Goal: Transaction & Acquisition: Obtain resource

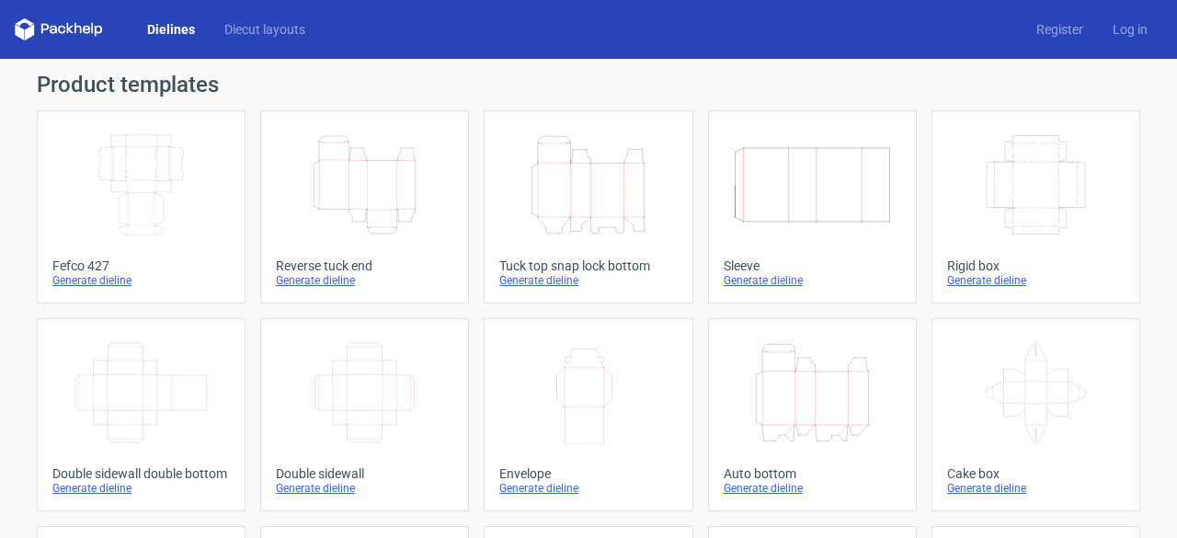
click at [776, 442] on icon "Height Depth Width" at bounding box center [812, 392] width 163 height 103
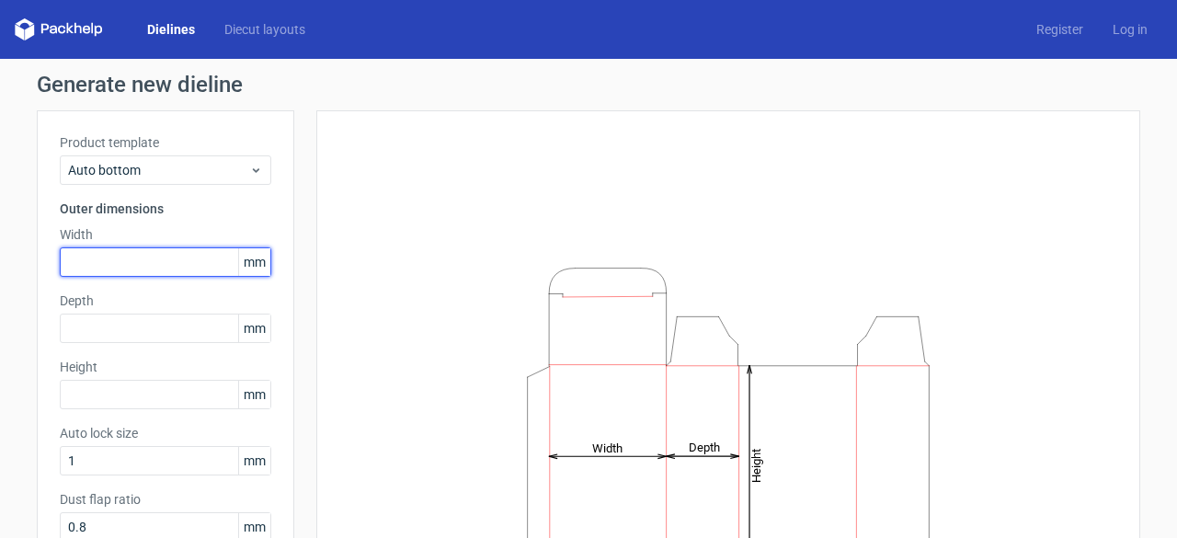
click at [131, 255] on input "text" at bounding box center [166, 261] width 212 height 29
type input "44"
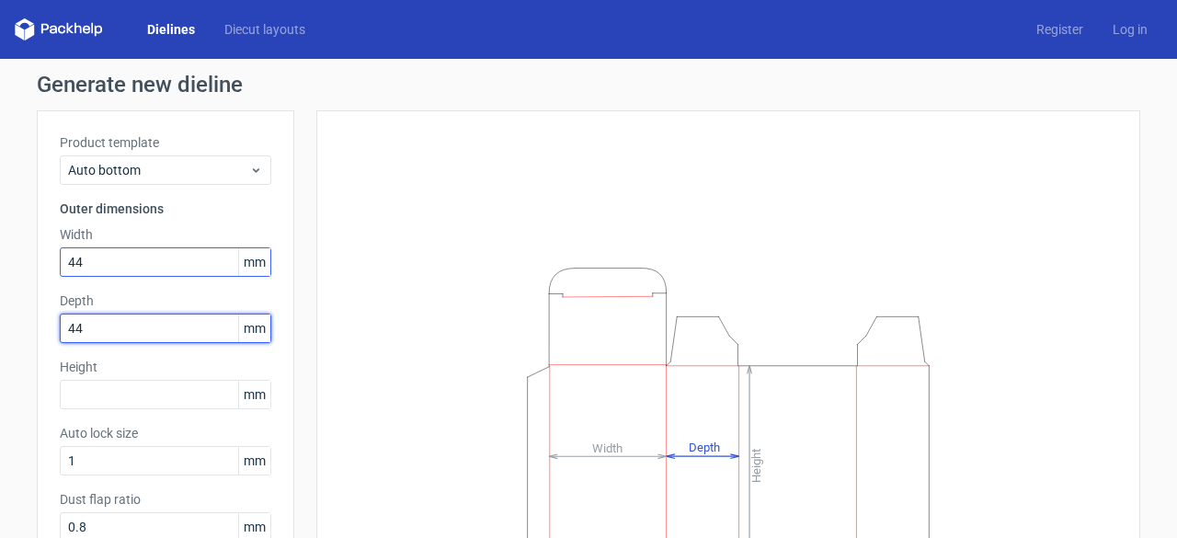
type input "44"
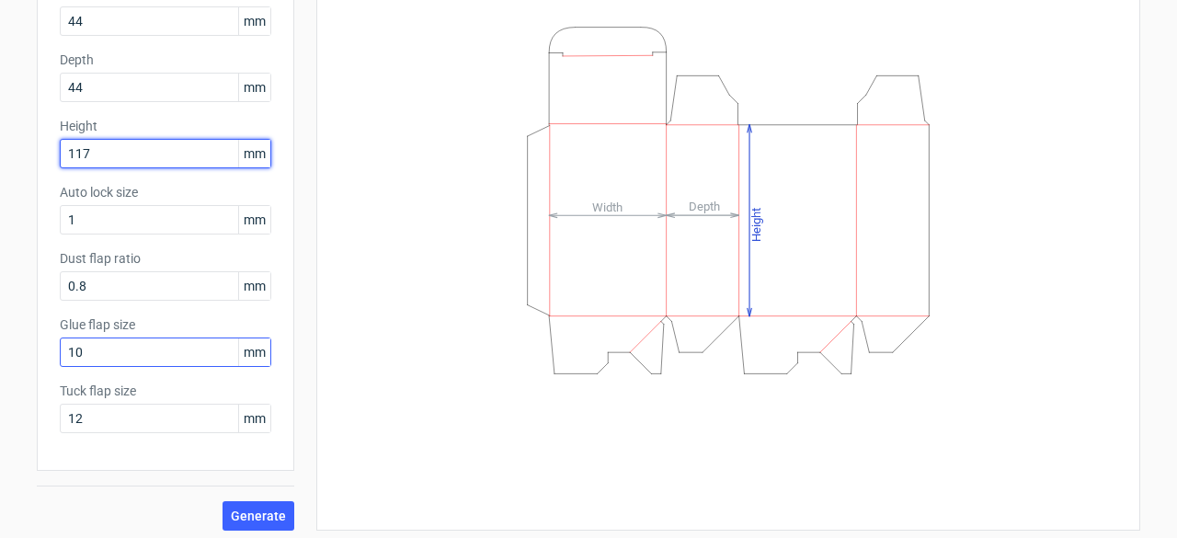
scroll to position [246, 0]
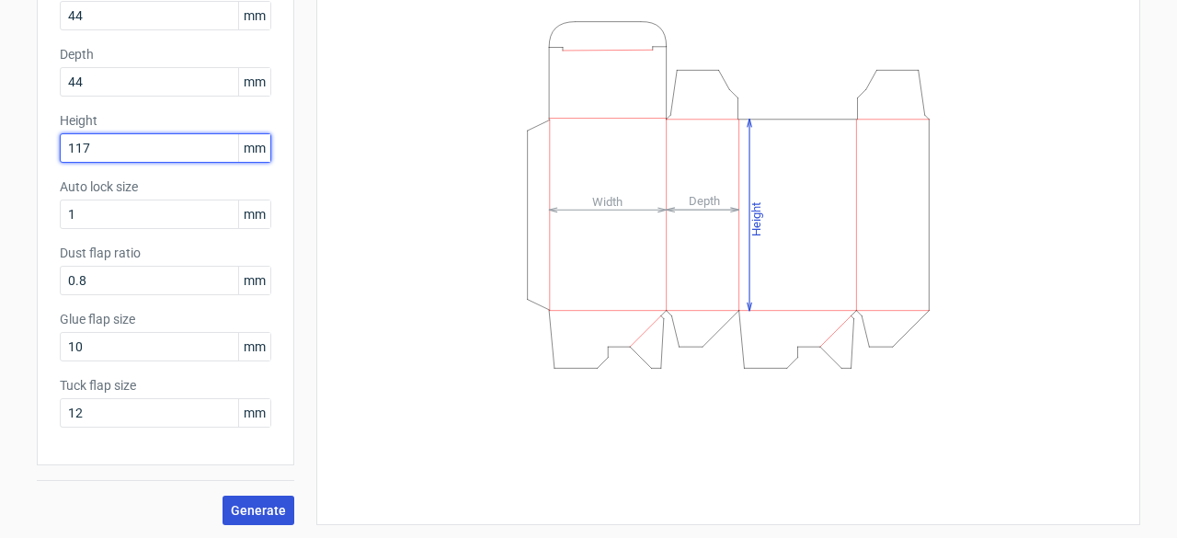
type input "117"
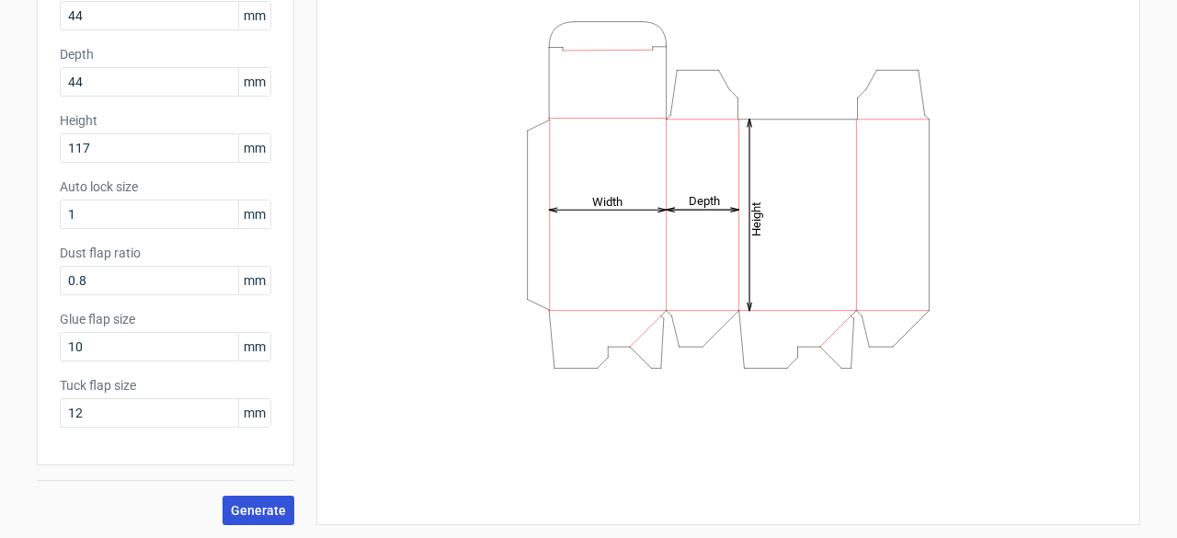
click at [246, 511] on span "Generate" at bounding box center [258, 510] width 55 height 13
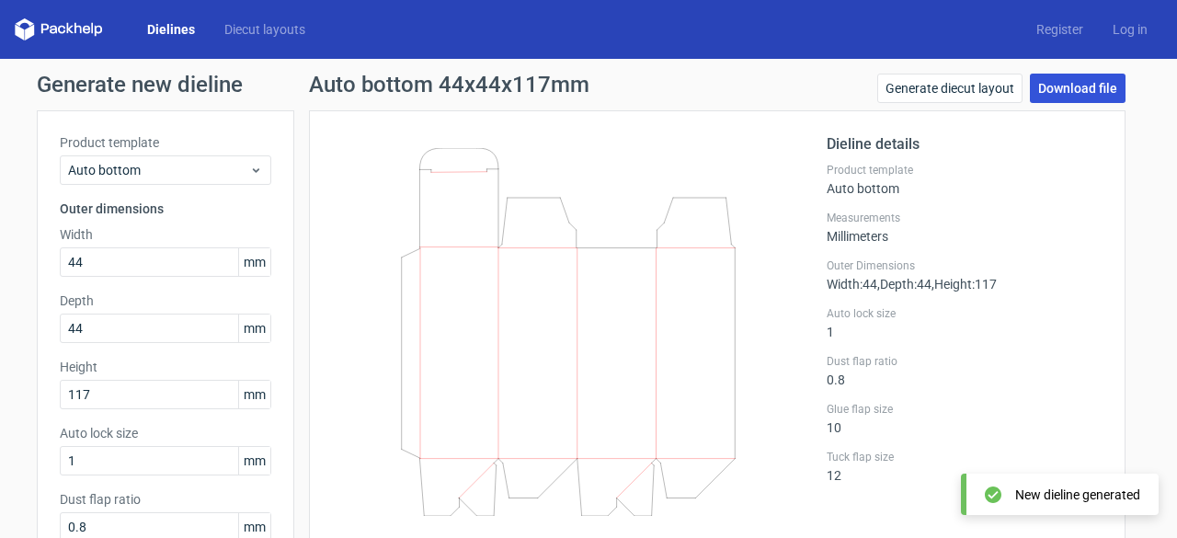
click at [1102, 80] on link "Download file" at bounding box center [1078, 88] width 96 height 29
